Goal: Check status: Check status

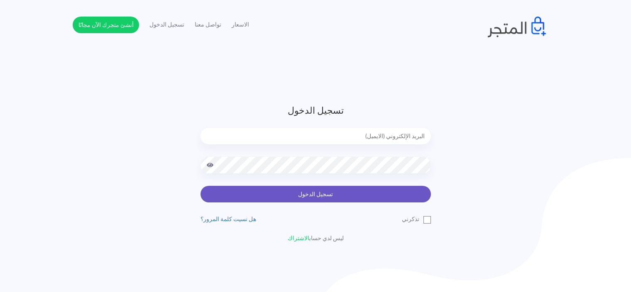
type input "[EMAIL_ADDRESS][DOMAIN_NAME]"
click at [272, 195] on button "تسجيل الدخول" at bounding box center [315, 194] width 230 height 17
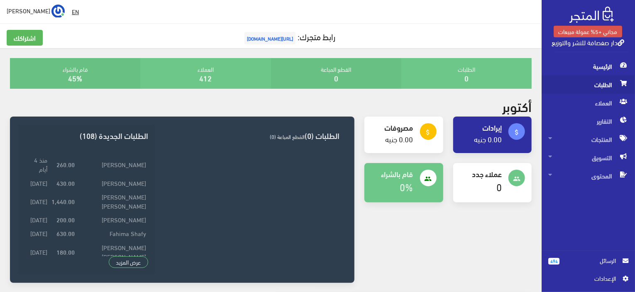
click at [610, 86] on span "الطلبات" at bounding box center [588, 85] width 80 height 18
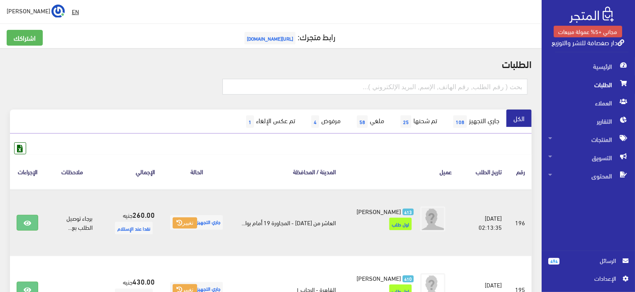
click at [343, 238] on td "413 [PERSON_NAME] اول طلب" at bounding box center [401, 222] width 116 height 67
